Goal: Check status: Check status

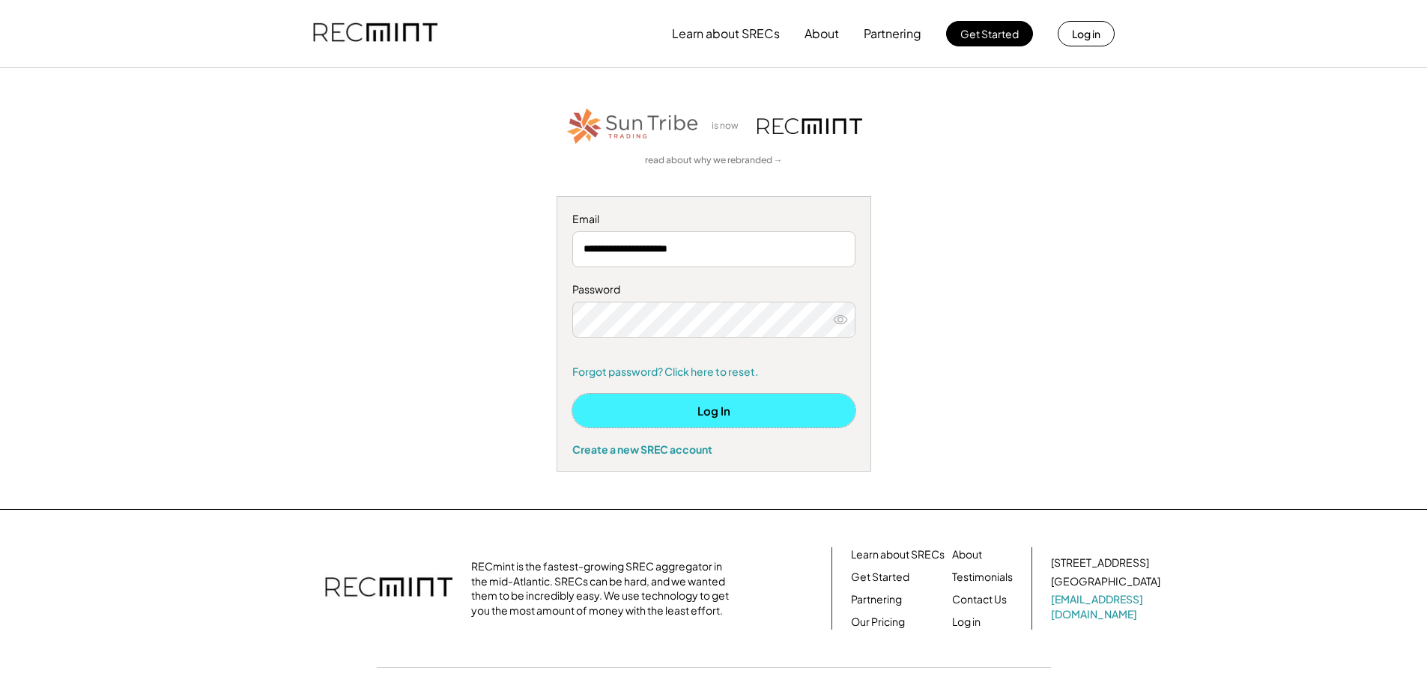
click at [712, 415] on button "Log In" at bounding box center [713, 411] width 283 height 34
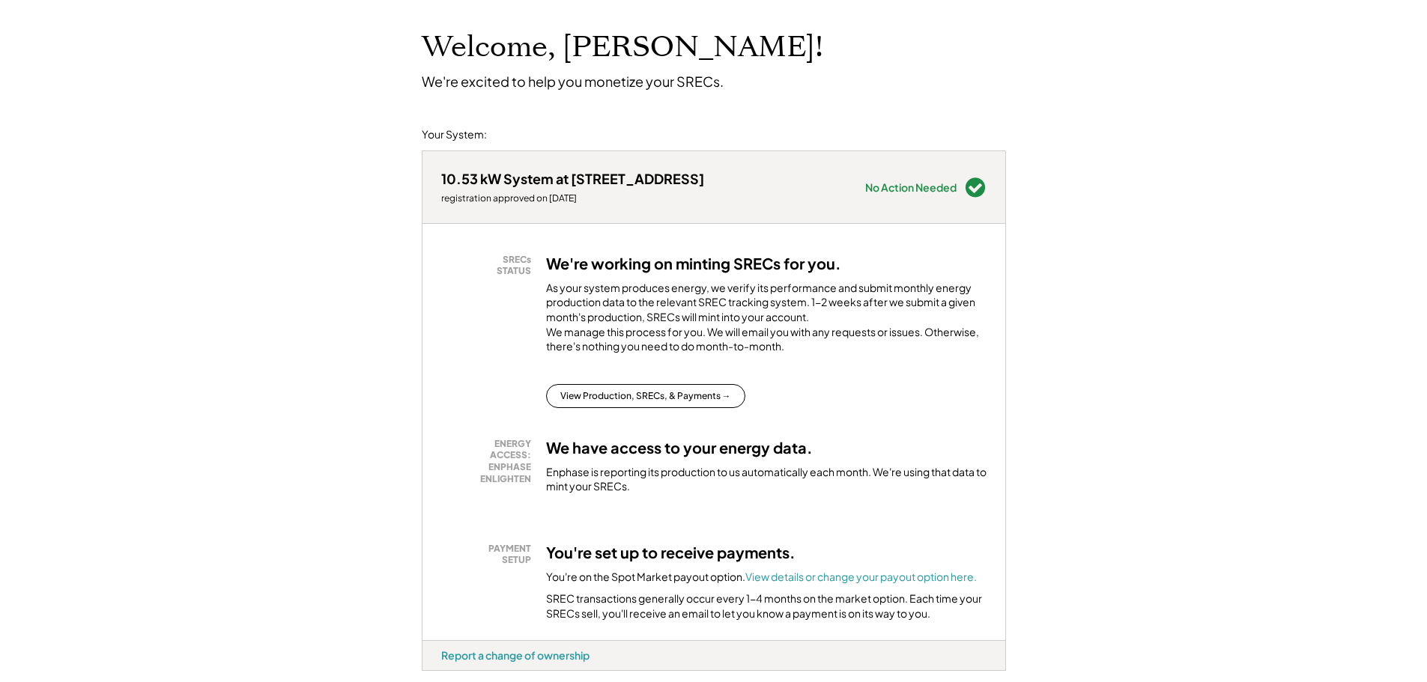
scroll to position [150, 0]
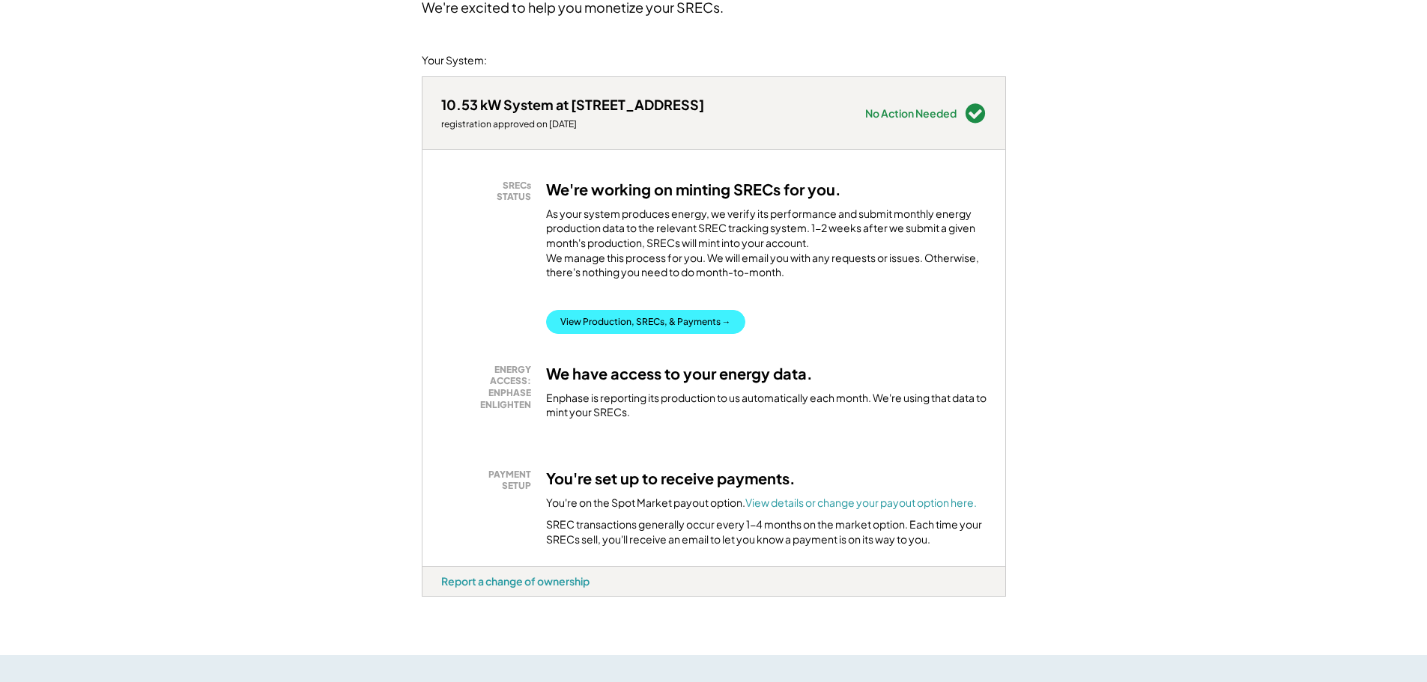
click at [635, 334] on button "View Production, SRECs, & Payments →" at bounding box center [645, 322] width 199 height 24
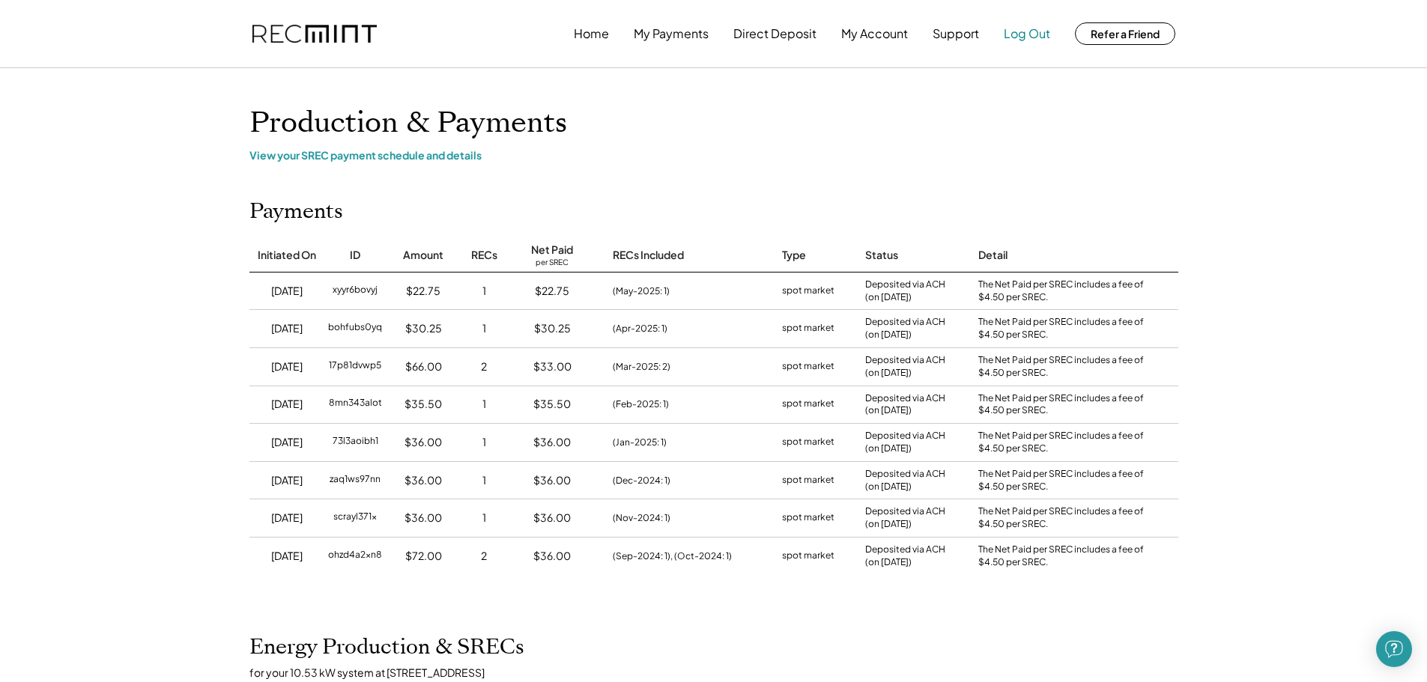
click at [1034, 32] on button "Log Out" at bounding box center [1027, 34] width 46 height 30
